Goal: Find contact information: Find contact information

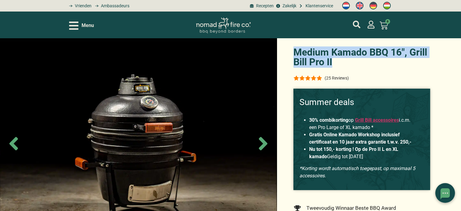
drag, startPoint x: 0, startPoint y: 0, endPoint x: 286, endPoint y: 53, distance: 290.7
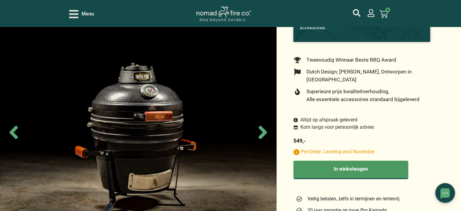
scroll to position [152, 0]
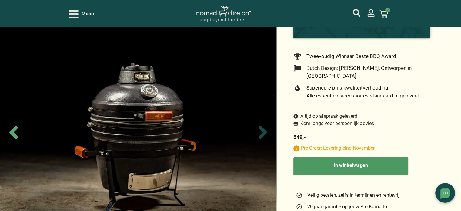
click at [263, 129] on icon "Next slide" at bounding box center [263, 131] width 8 height 13
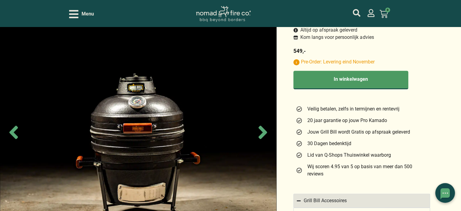
scroll to position [242, 0]
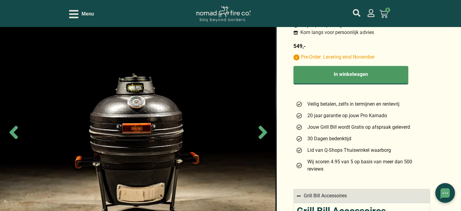
drag, startPoint x: 199, startPoint y: 116, endPoint x: 198, endPoint y: 63, distance: 52.7
click at [198, 63] on img at bounding box center [137, 132] width 276 height 211
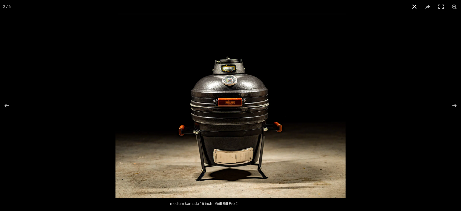
click at [416, 9] on button "Close (Esc)" at bounding box center [414, 6] width 13 height 13
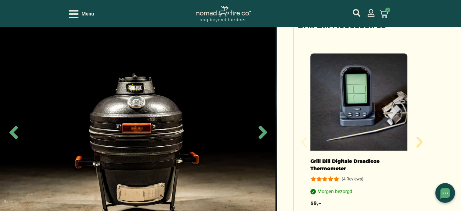
scroll to position [466, 0]
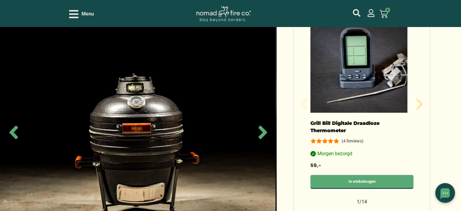
click at [216, 117] on img at bounding box center [137, 132] width 276 height 211
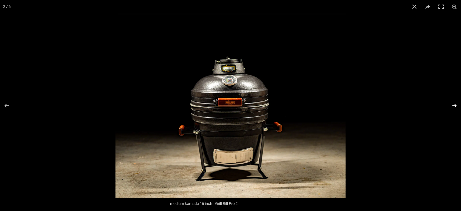
click at [452, 106] on button "Next (arrow right)" at bounding box center [450, 105] width 21 height 30
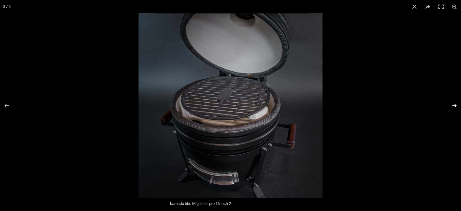
click at [452, 106] on button "Next (arrow right)" at bounding box center [450, 105] width 21 height 30
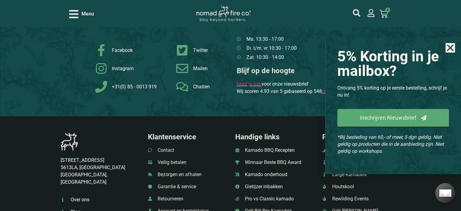
scroll to position [3486, 0]
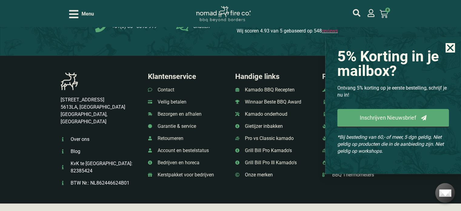
click at [84, 96] on p "Breitnerstraat 9 5613LA, Eindhoven Noord Brabant, Nederland" at bounding box center [100, 110] width 78 height 29
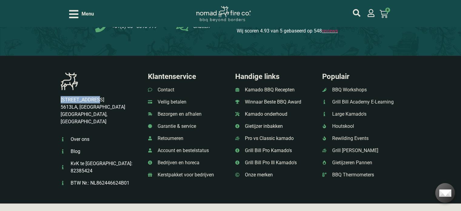
click at [84, 96] on p "Breitnerstraat 9 5613LA, Eindhoven Noord Brabant, Nederland" at bounding box center [100, 110] width 78 height 29
click at [101, 96] on p "Breitnerstraat 9 5613LA, Eindhoven Noord Brabant, Nederland" at bounding box center [100, 110] width 78 height 29
drag, startPoint x: 96, startPoint y: 85, endPoint x: 62, endPoint y: 87, distance: 34.6
click at [62, 96] on p "Breitnerstraat 9 5613LA, Eindhoven Noord Brabant, Nederland" at bounding box center [100, 110] width 78 height 29
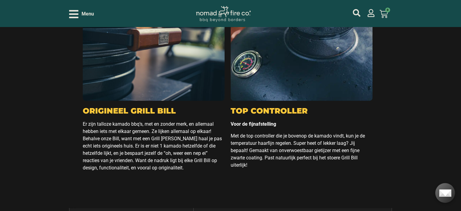
scroll to position [1879, 0]
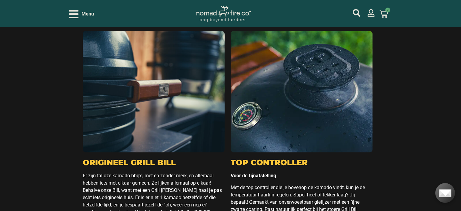
click at [79, 16] on div "Menu" at bounding box center [81, 14] width 25 height 11
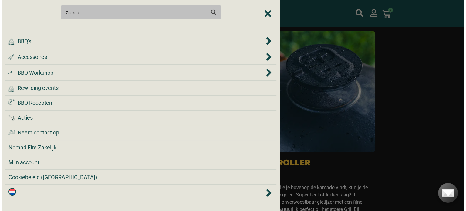
scroll to position [1881, 0]
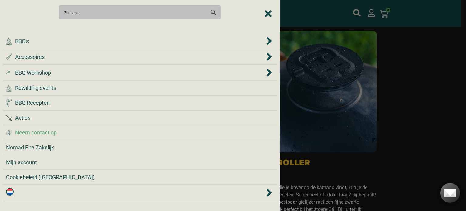
click at [36, 130] on span "Neem contact op" at bounding box center [36, 132] width 42 height 8
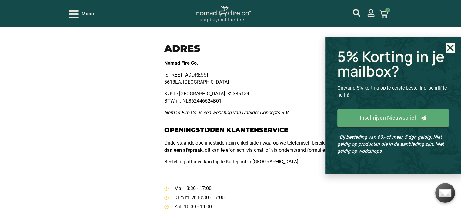
scroll to position [333, 0]
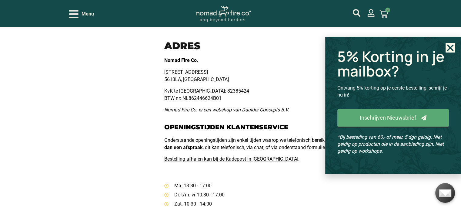
click at [450, 47] on use "Close" at bounding box center [450, 48] width 7 height 7
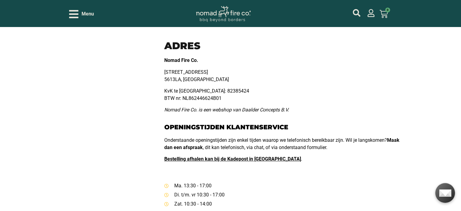
click at [259, 160] on link "Bestelling afhalen kan bij de Kadepost in Eindhoven" at bounding box center [232, 159] width 137 height 6
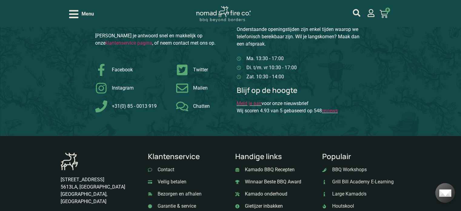
scroll to position [788, 0]
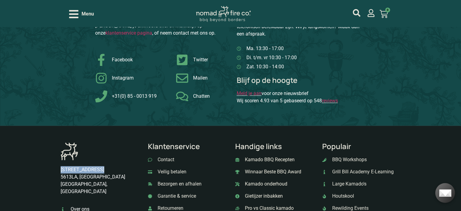
drag, startPoint x: 97, startPoint y: 168, endPoint x: 61, endPoint y: 169, distance: 36.1
click at [61, 169] on p "Breitnerstraat 9 5613LA, Eindhoven Noord Brabant, Nederland" at bounding box center [100, 180] width 78 height 29
copy p "[STREET_ADDRESS]"
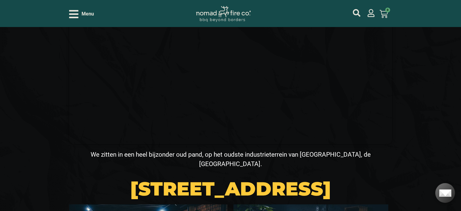
scroll to position [212, 0]
